Goal: Task Accomplishment & Management: Complete application form

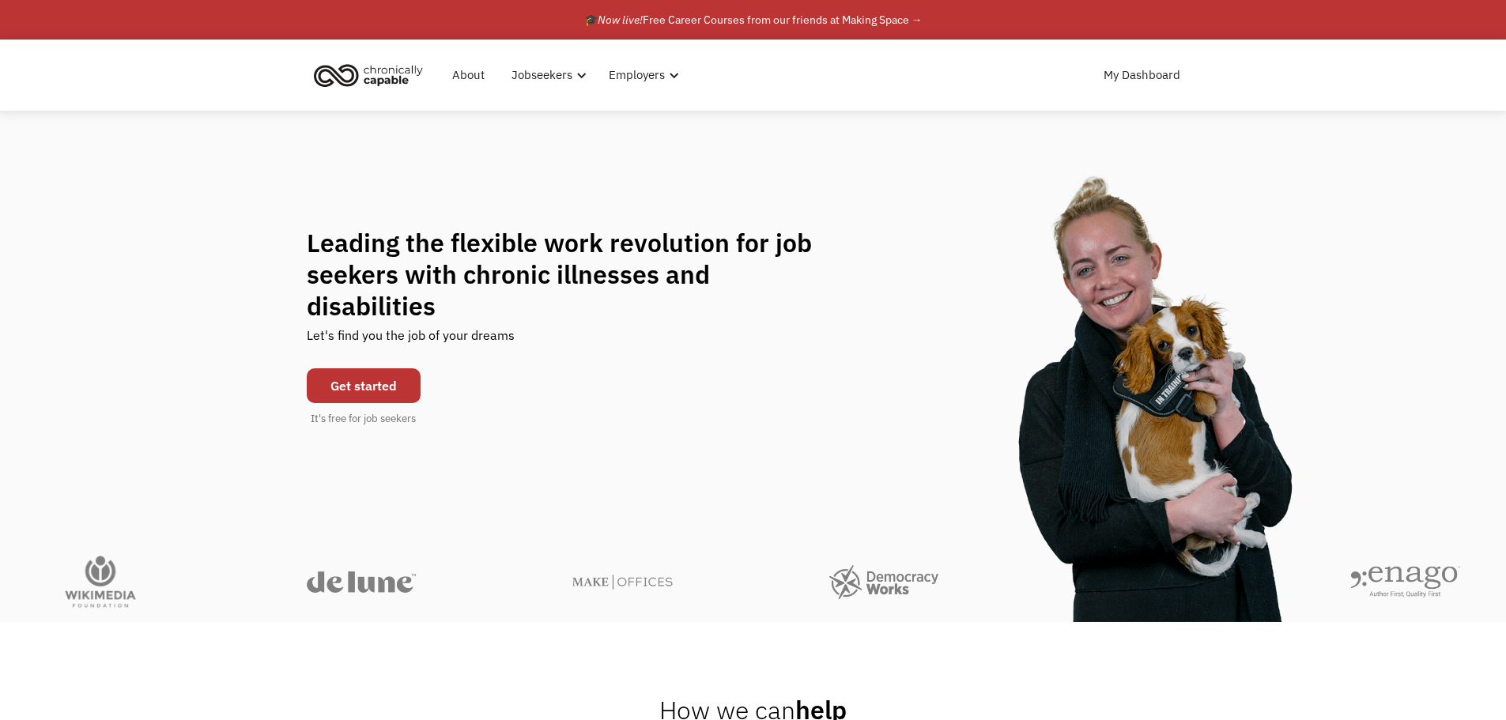
click at [380, 380] on link "Get started" at bounding box center [364, 385] width 114 height 35
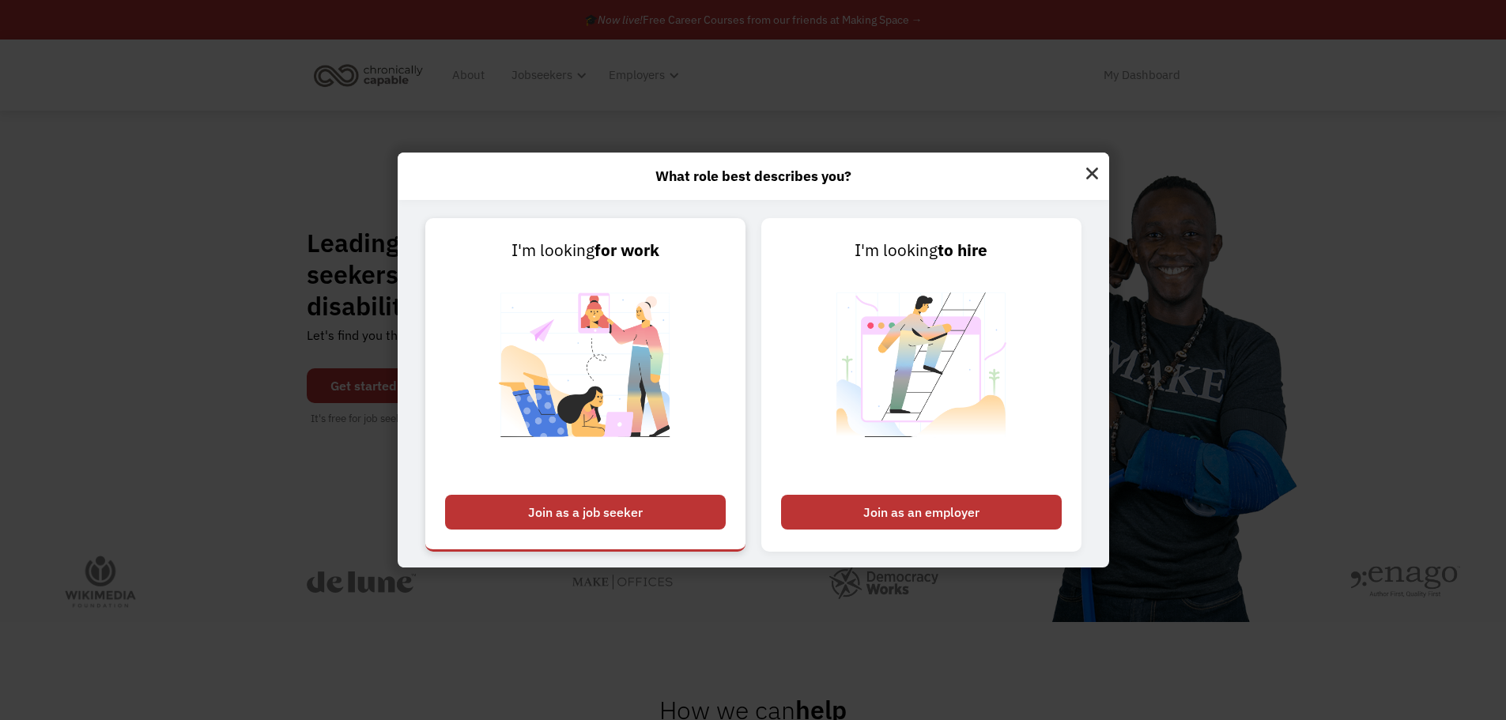
click at [708, 512] on div "Join as a job seeker" at bounding box center [585, 512] width 281 height 35
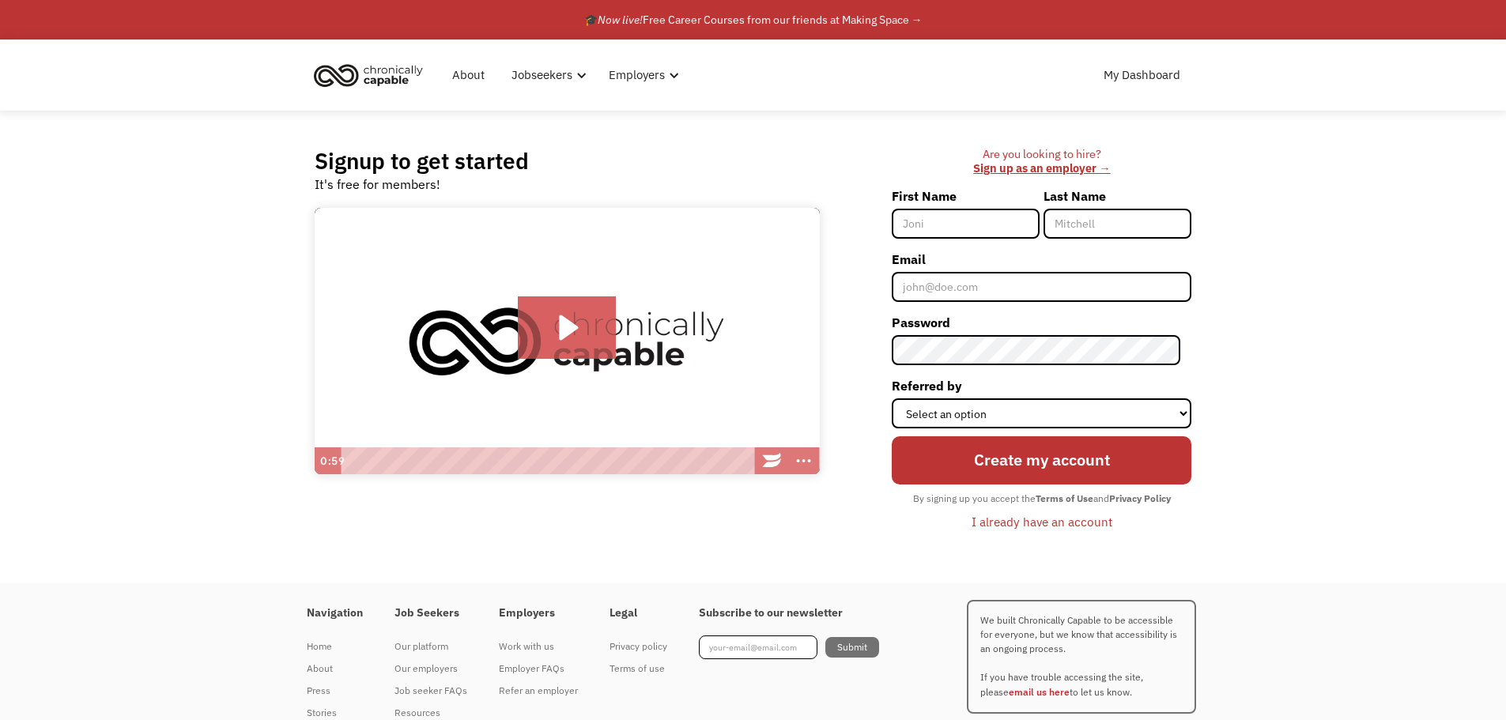
click at [1039, 525] on div "I already have an account" at bounding box center [1041, 521] width 141 height 19
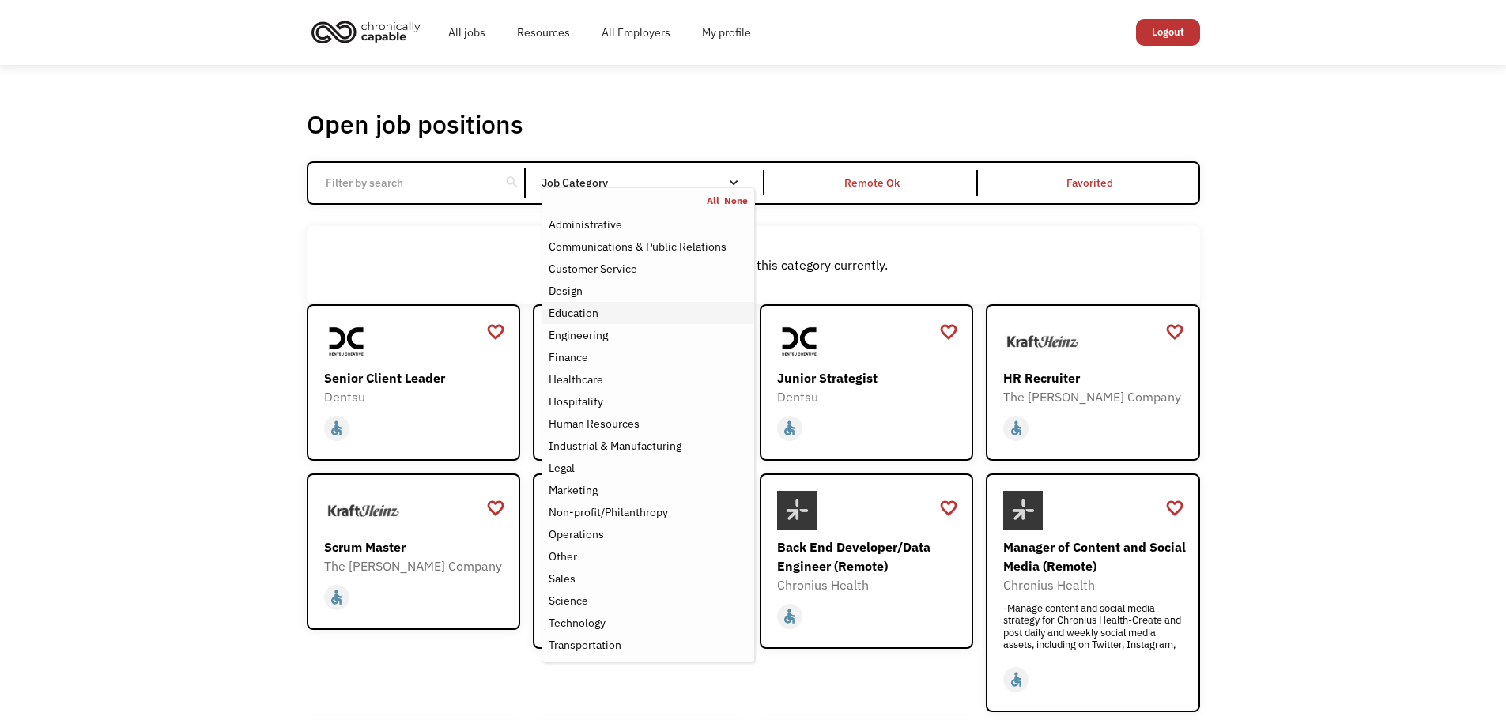
click at [595, 318] on div "Education" at bounding box center [574, 313] width 50 height 19
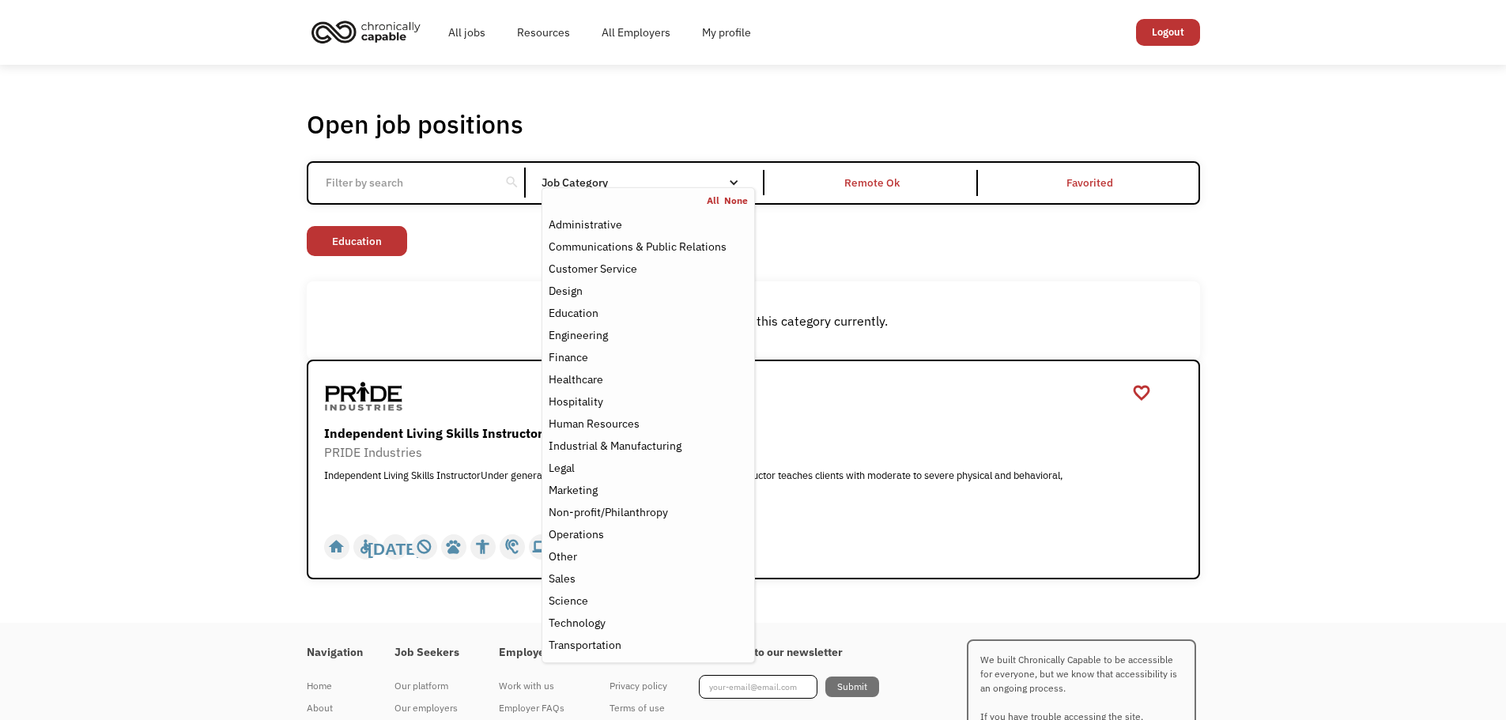
click at [1156, 296] on div "There aren't any jobs in this category currently." at bounding box center [753, 320] width 893 height 78
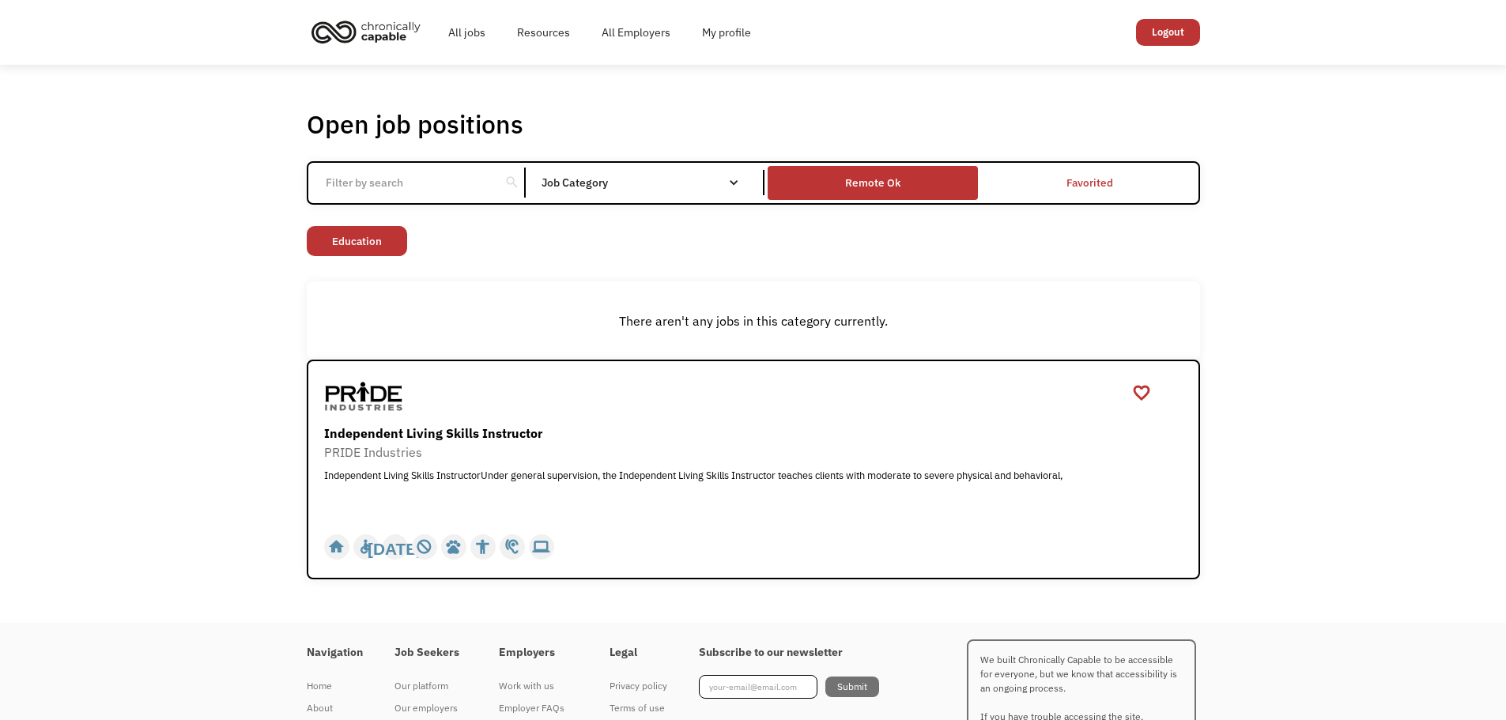
click at [922, 178] on div "Remote Ok" at bounding box center [873, 183] width 210 height 26
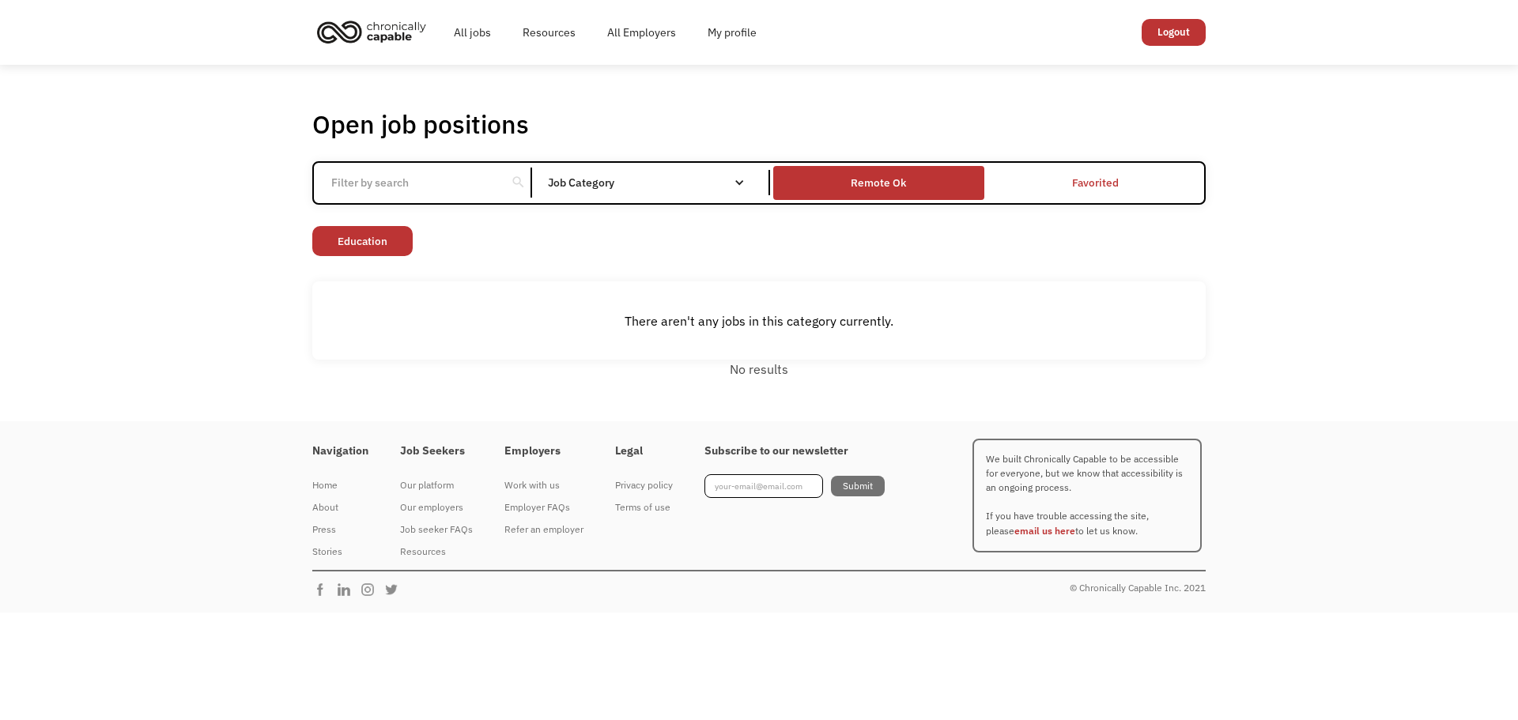
click at [918, 178] on div "Remote Ok" at bounding box center [878, 183] width 210 height 26
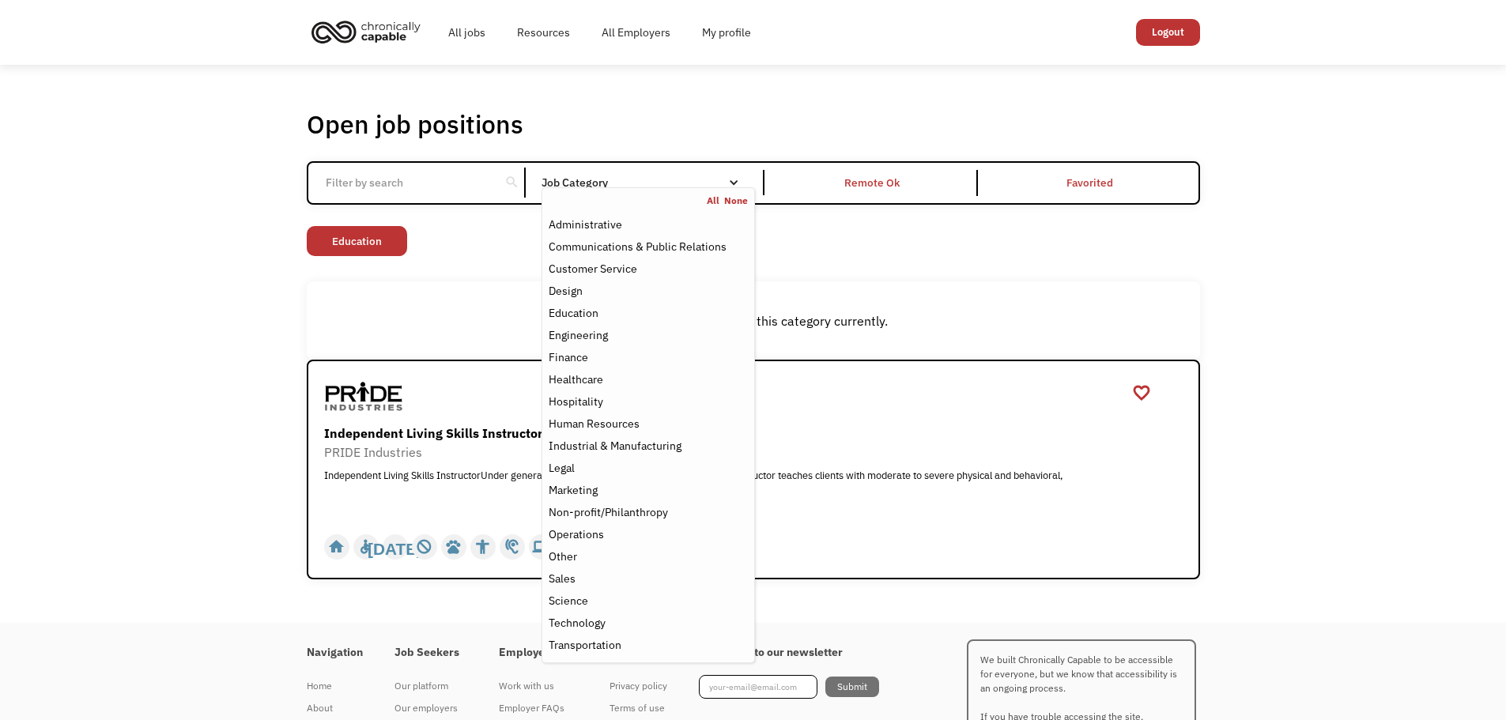
click at [719, 198] on link "All" at bounding box center [715, 200] width 17 height 13
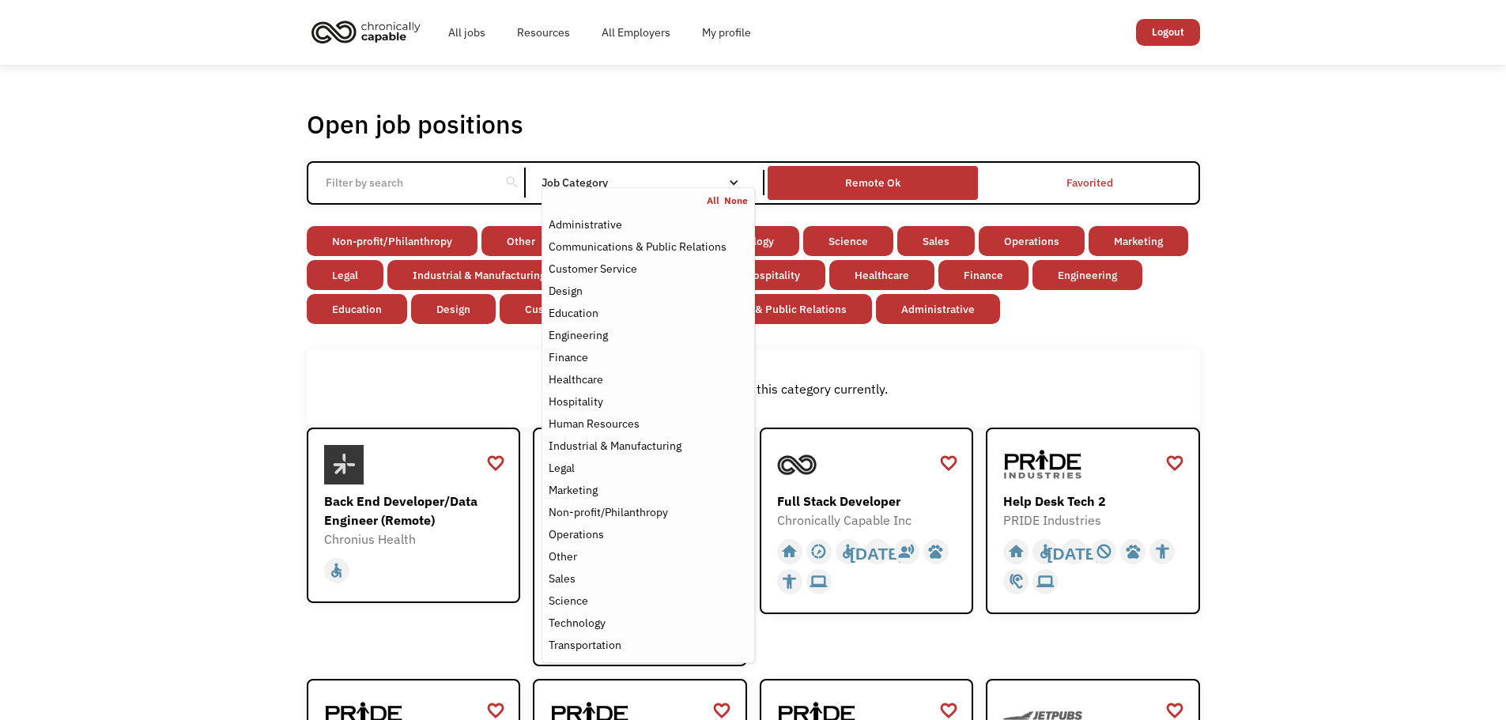
click at [908, 185] on div "Remote Ok" at bounding box center [873, 183] width 210 height 26
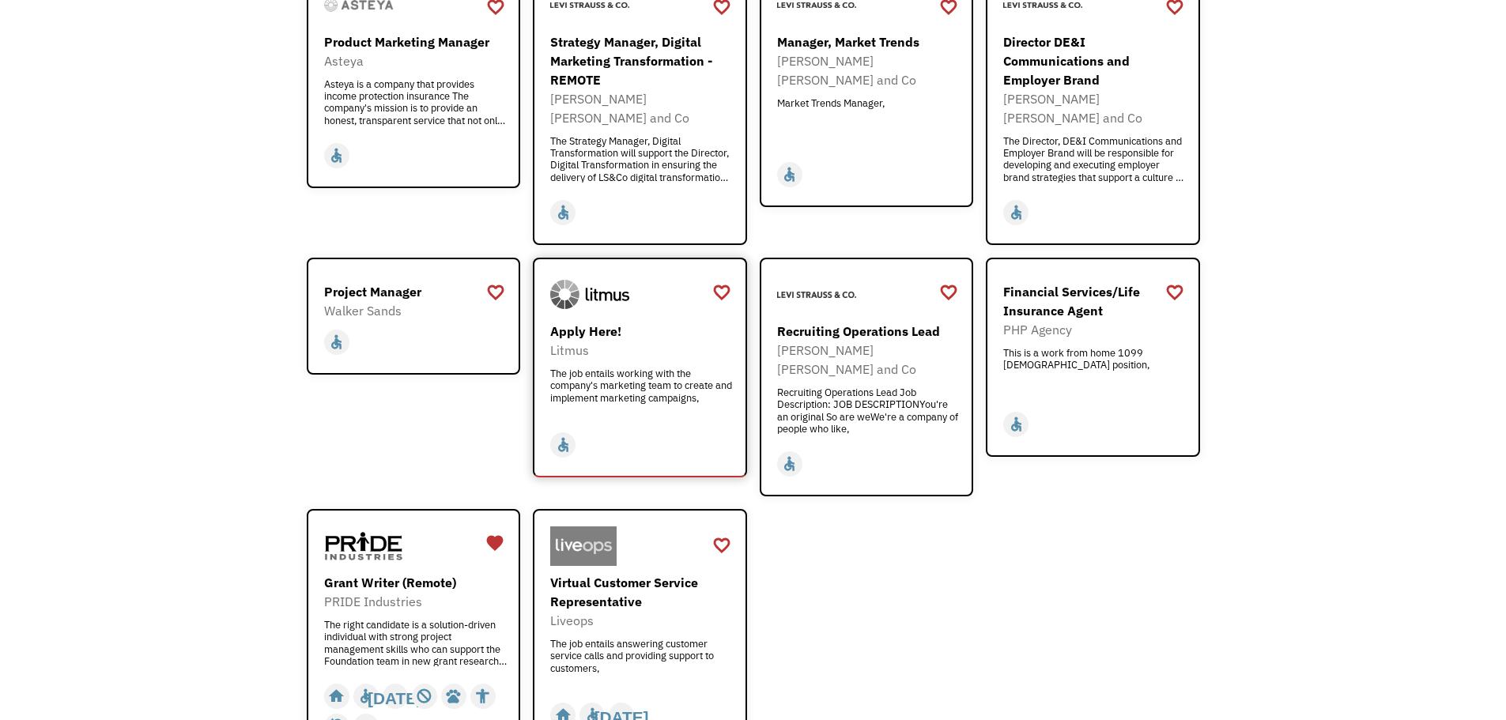
scroll to position [1186, 0]
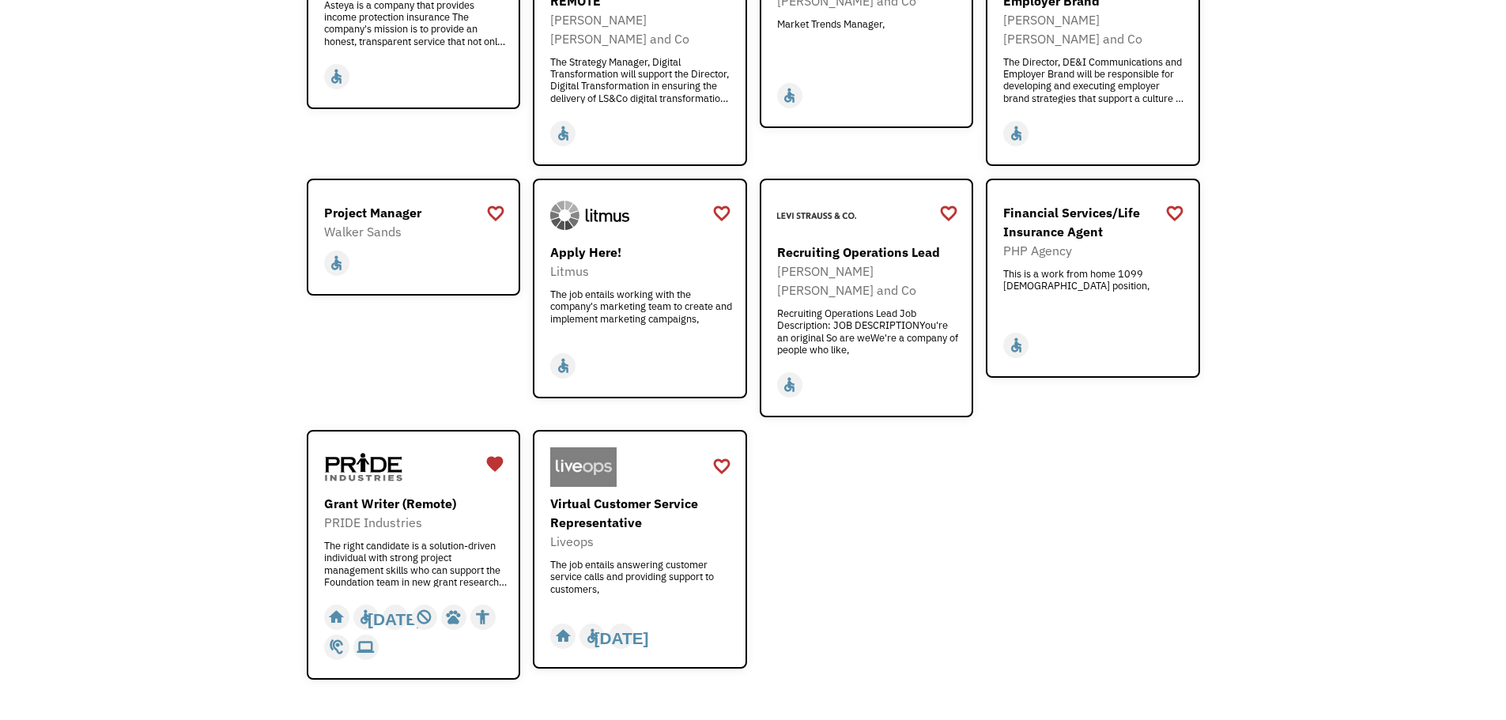
drag, startPoint x: 830, startPoint y: 262, endPoint x: 830, endPoint y: 507, distance: 244.2
click at [600, 494] on div "Virtual Customer Service Representative" at bounding box center [641, 513] width 183 height 38
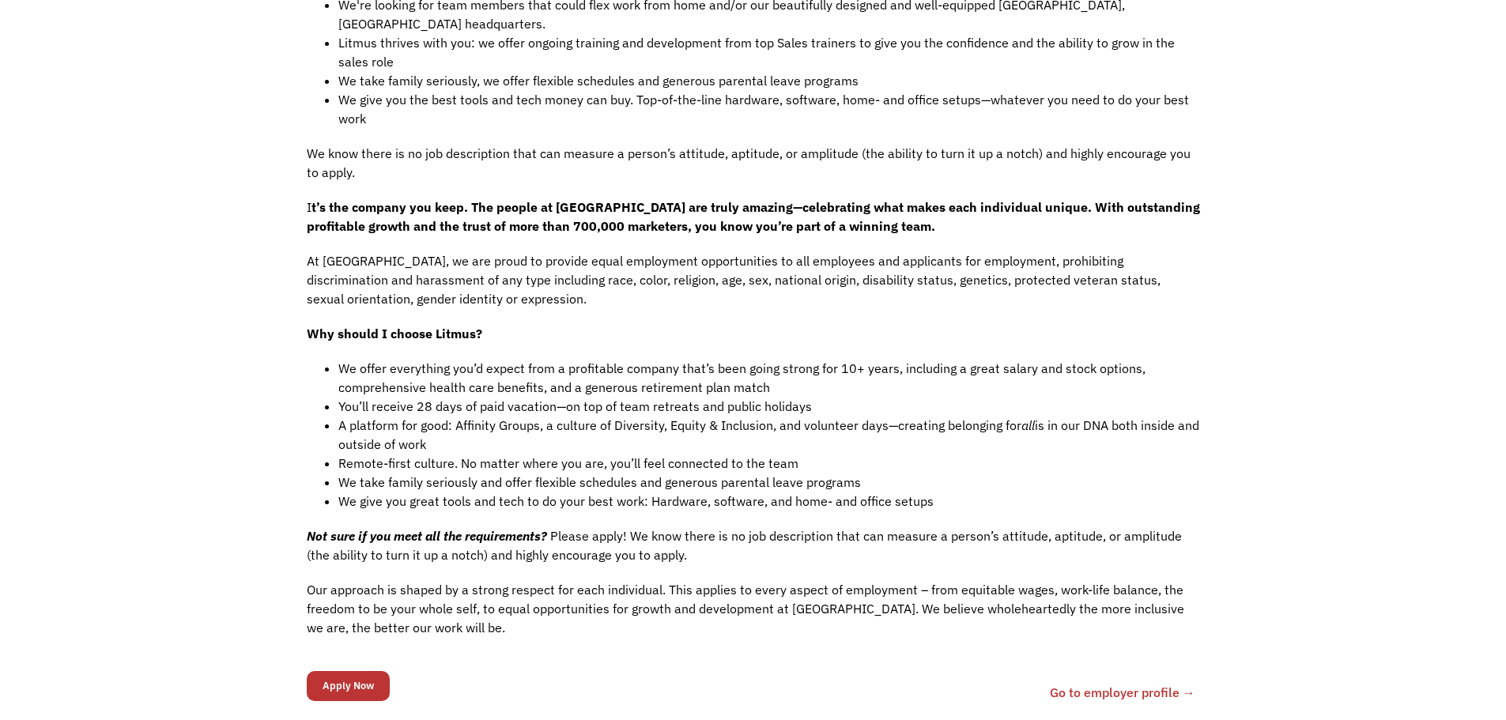
scroll to position [1107, 0]
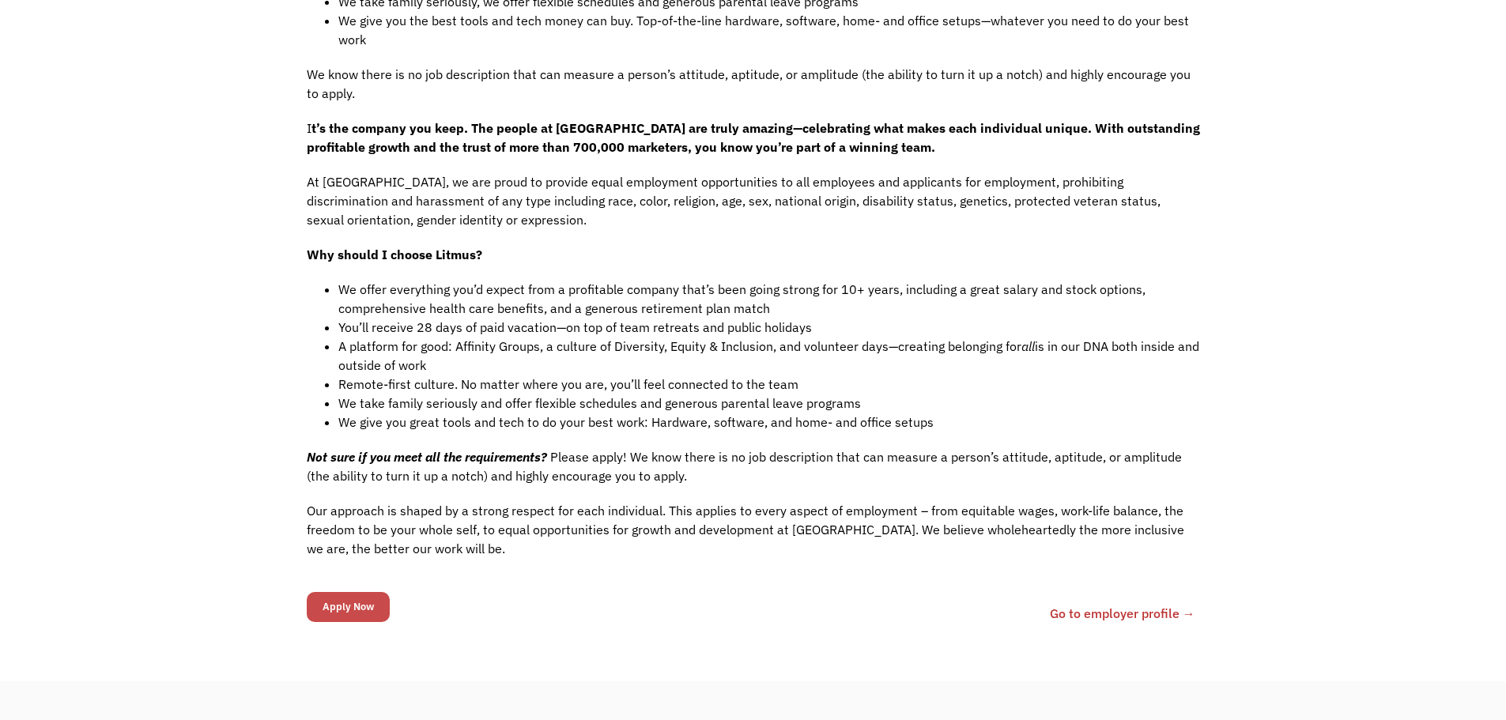
click at [331, 592] on input "Apply Now" at bounding box center [348, 607] width 83 height 30
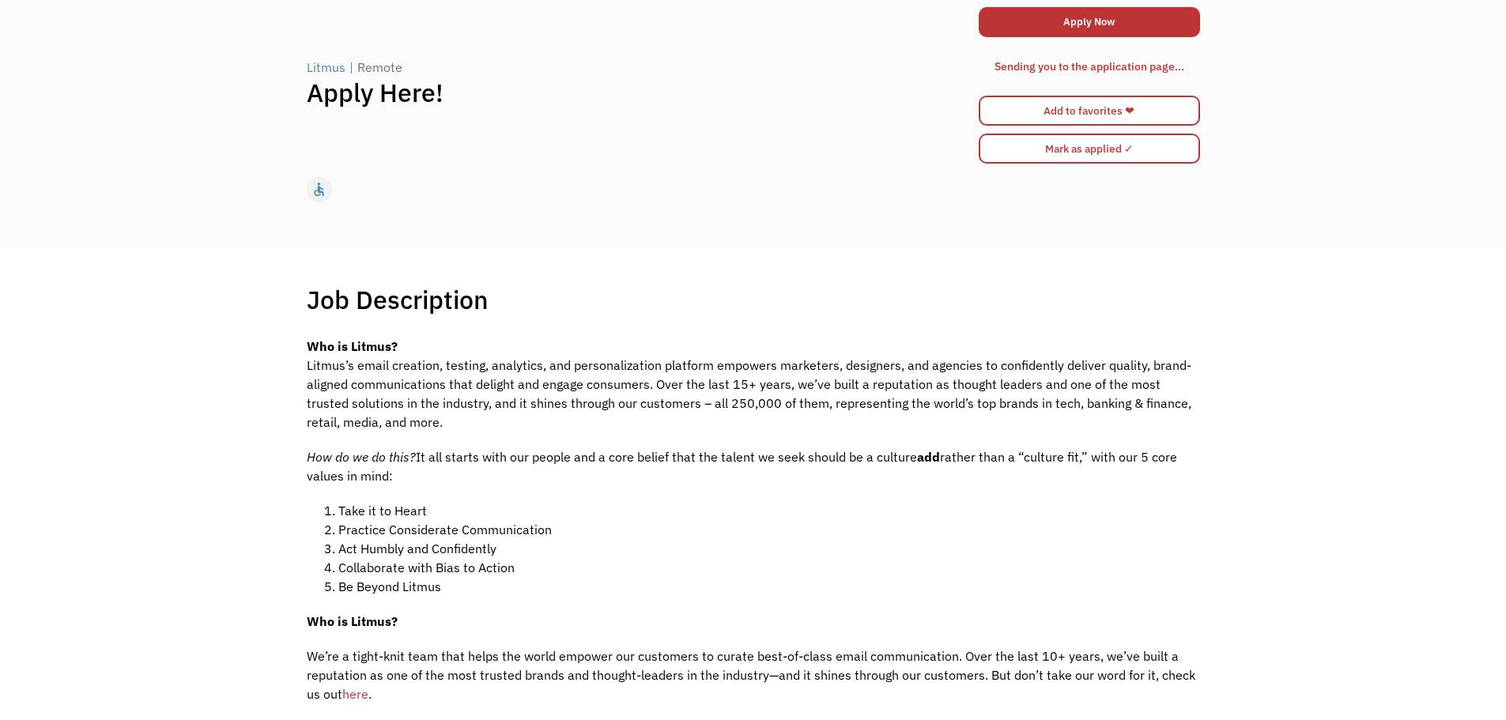
scroll to position [0, 0]
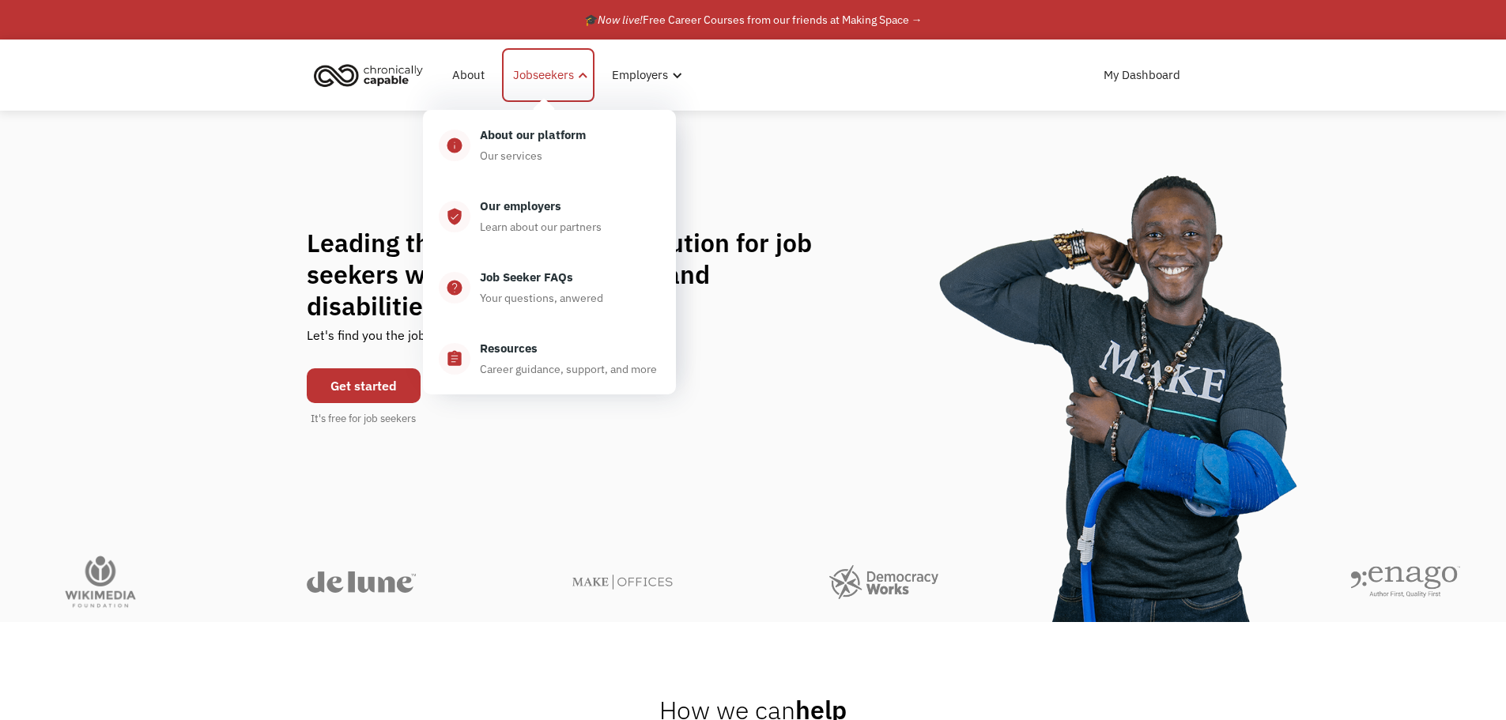
click at [534, 85] on div "Jobseekers" at bounding box center [548, 75] width 92 height 54
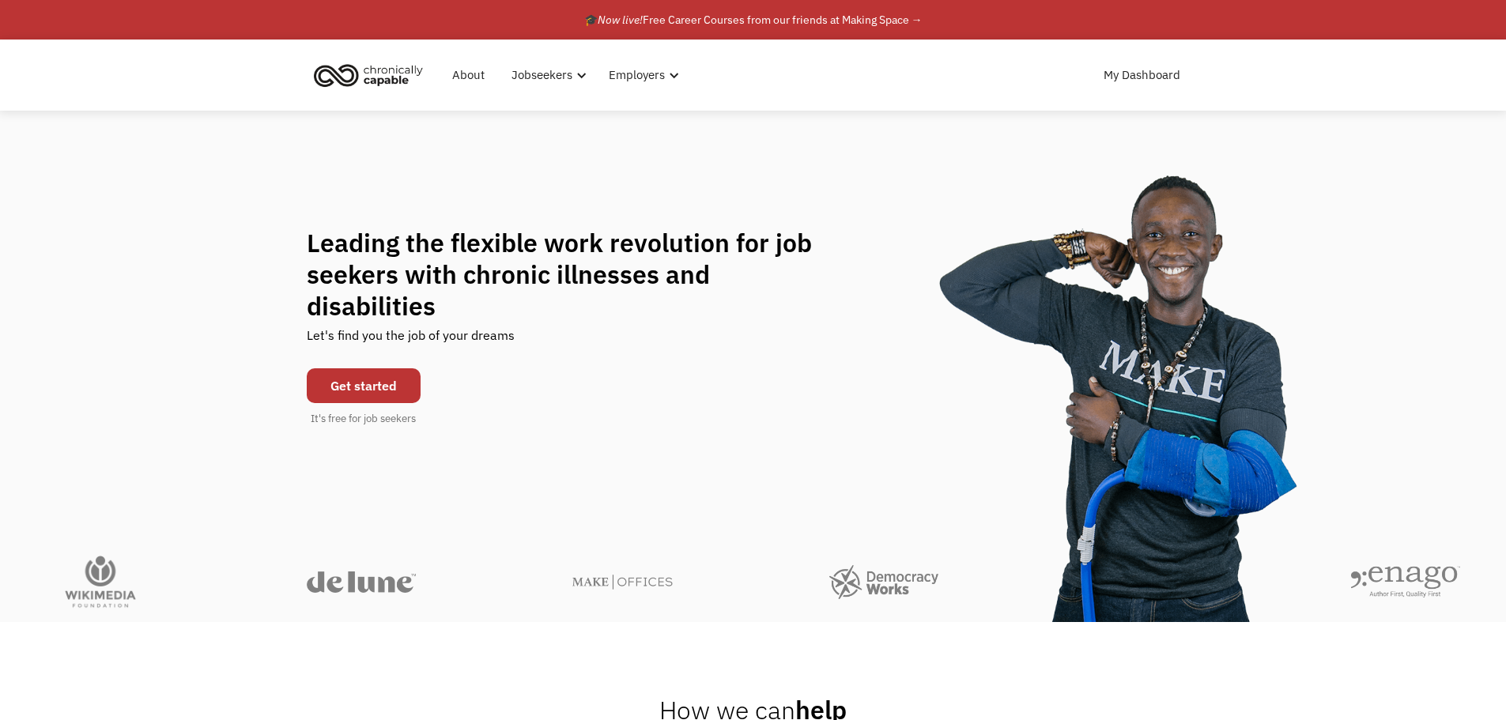
click at [405, 390] on div "Get started It's free for job seekers" at bounding box center [364, 393] width 114 height 66
click at [409, 379] on link "Get started" at bounding box center [364, 385] width 114 height 35
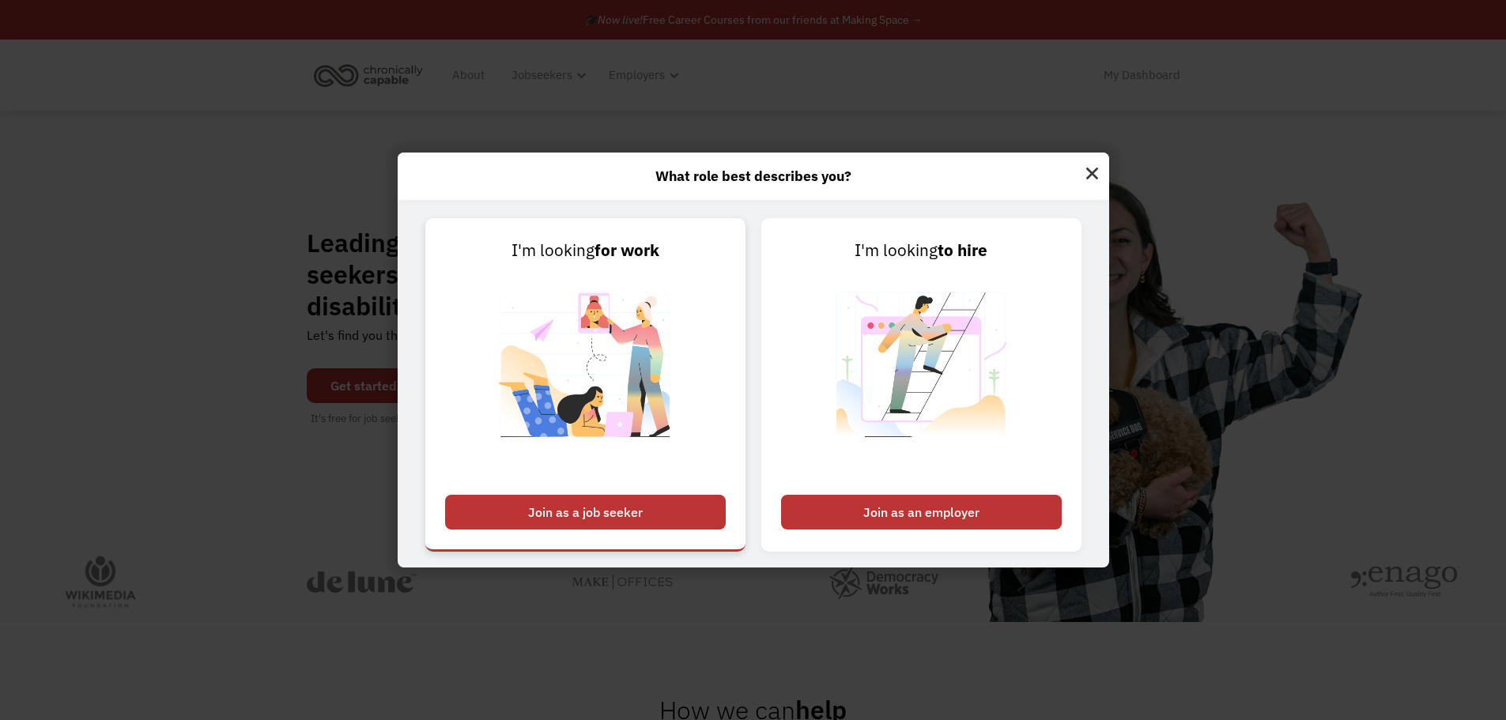
click at [653, 509] on div "Join as a job seeker" at bounding box center [585, 512] width 281 height 35
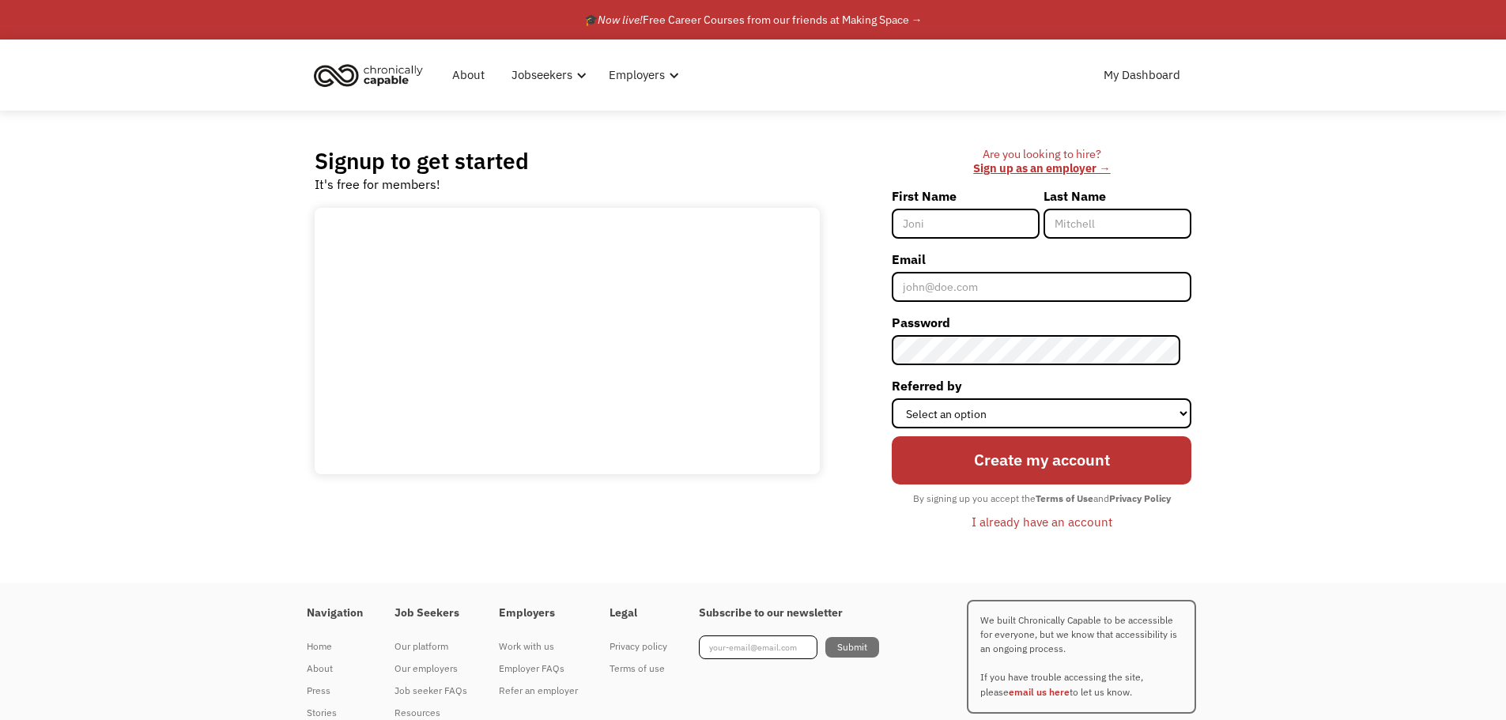
click at [1082, 524] on div "I already have an account" at bounding box center [1041, 521] width 141 height 19
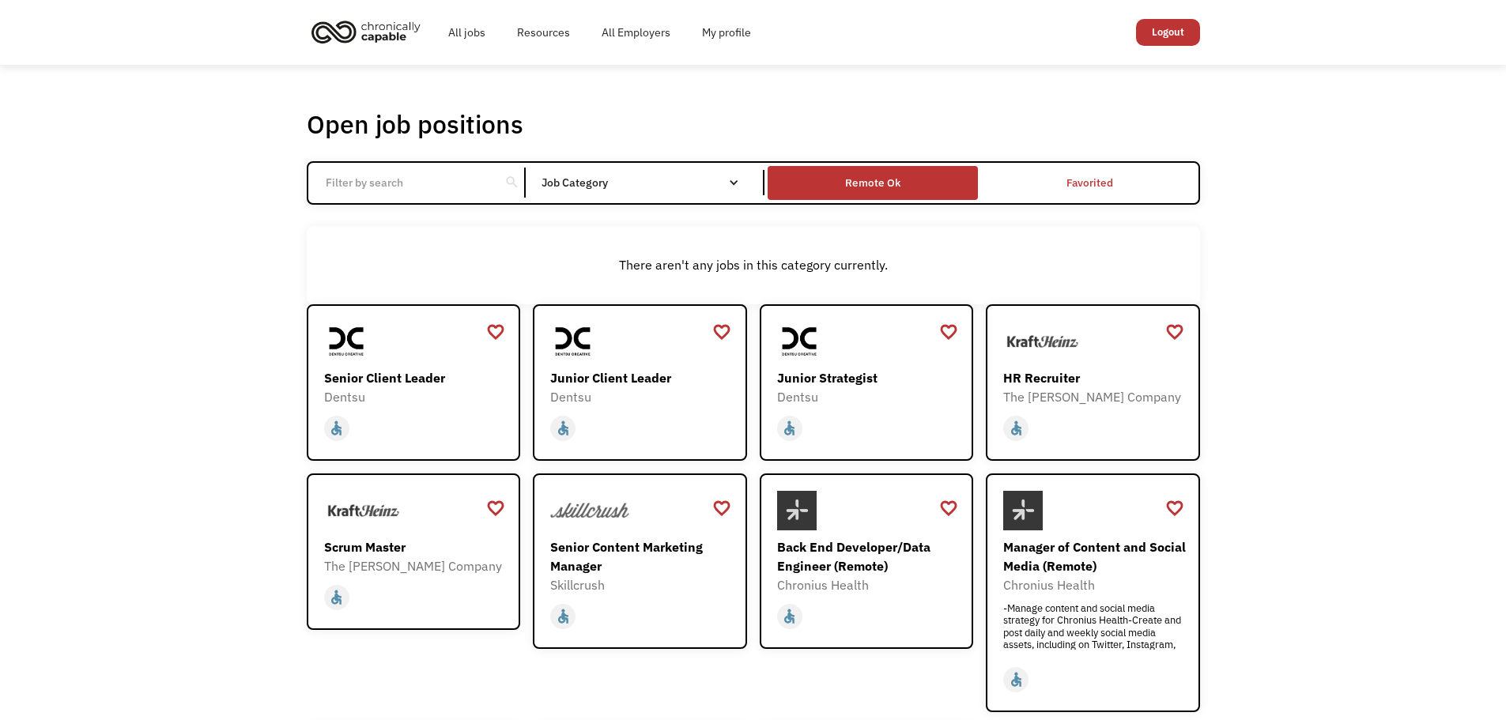
click at [907, 178] on div "Remote Ok" at bounding box center [873, 183] width 210 height 26
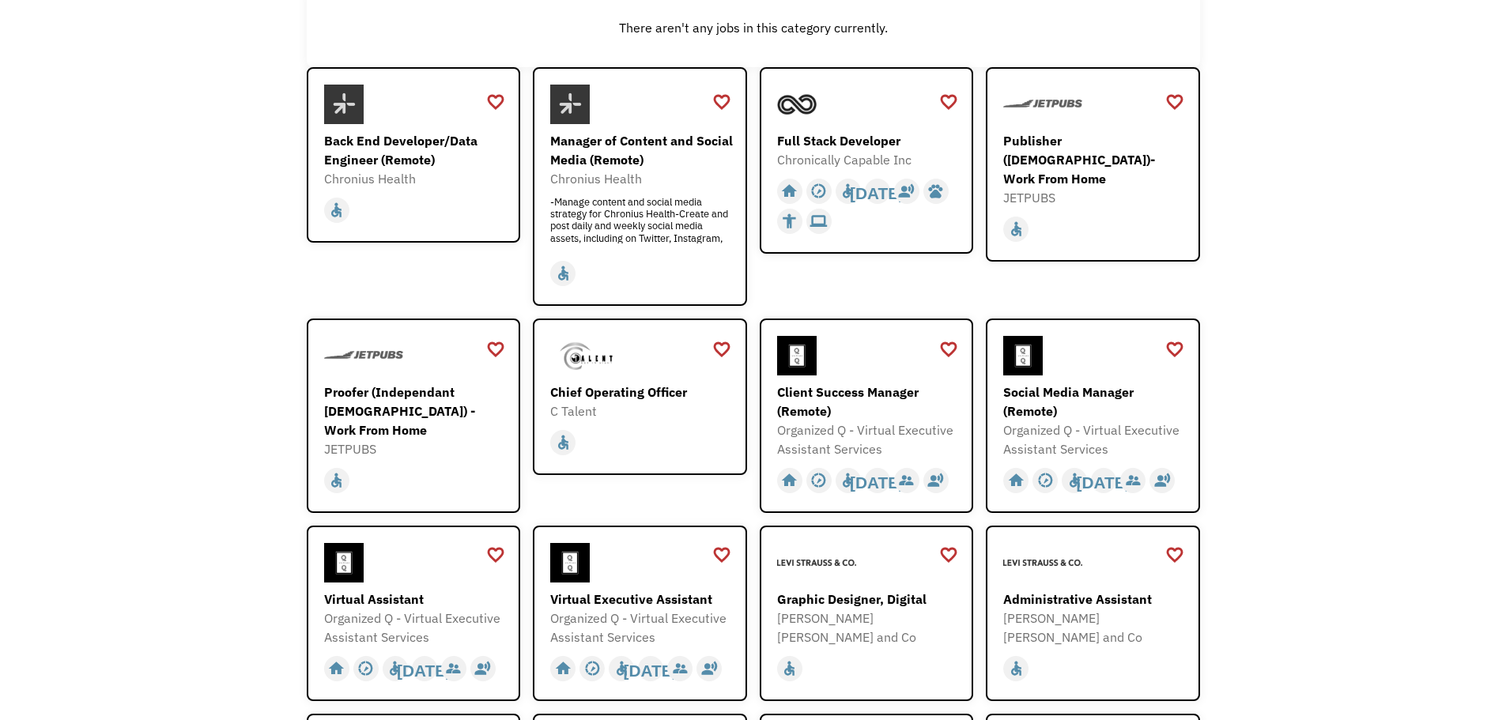
scroll to position [474, 0]
